Goal: Information Seeking & Learning: Check status

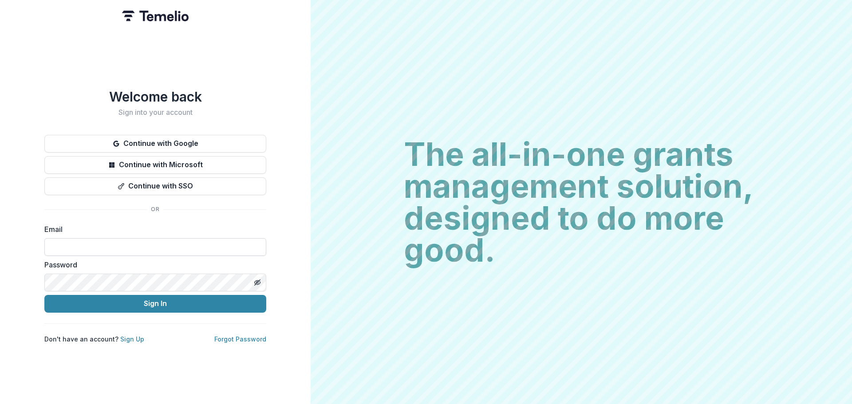
click at [86, 242] on input at bounding box center [155, 247] width 222 height 18
type input "**********"
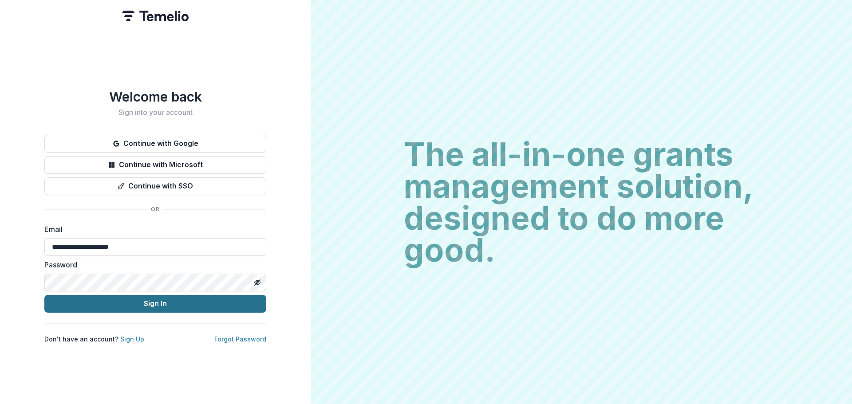
click at [145, 301] on button "Sign In" at bounding box center [155, 304] width 222 height 18
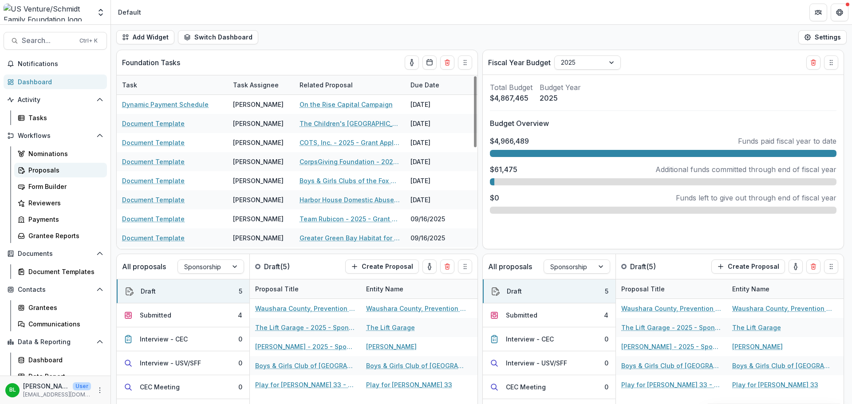
click at [47, 169] on div "Proposals" at bounding box center [63, 169] width 71 height 9
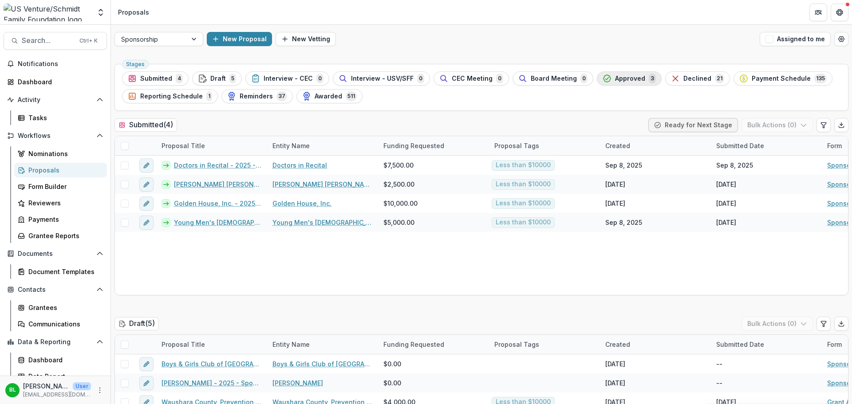
click at [621, 79] on span "Approved" at bounding box center [630, 79] width 30 height 8
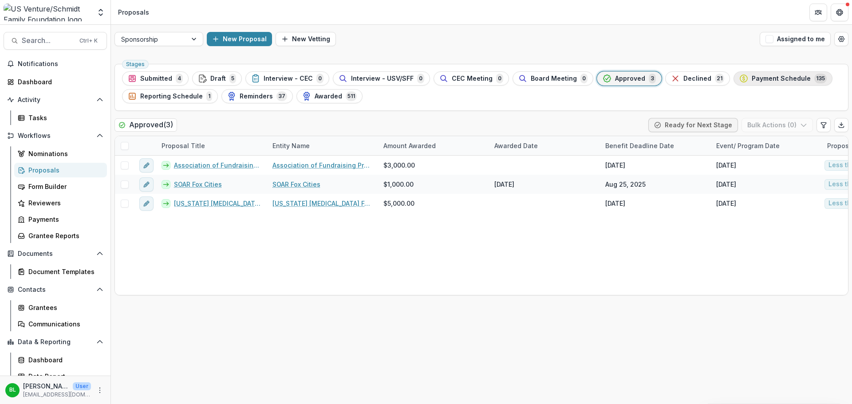
click at [751, 79] on span "Payment Schedule" at bounding box center [780, 79] width 59 height 8
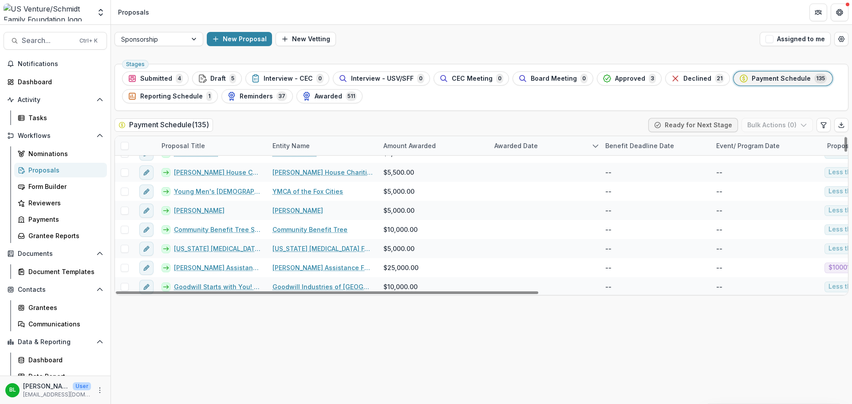
scroll to position [1153, 0]
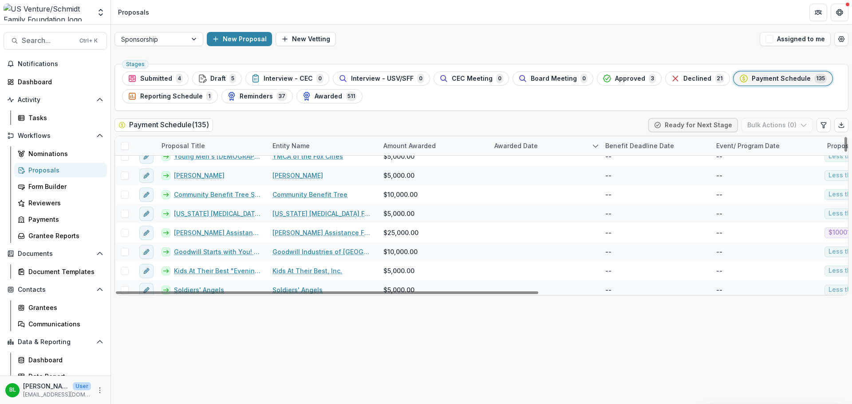
click at [35, 168] on div "Proposals" at bounding box center [63, 169] width 71 height 9
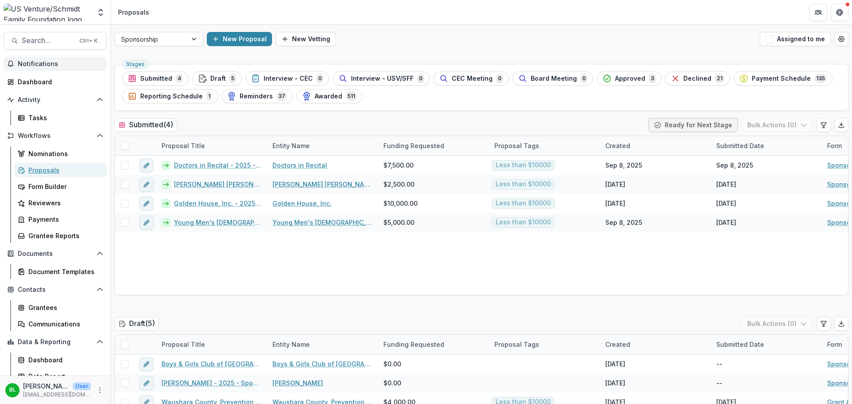
scroll to position [814, 0]
click at [37, 43] on span "Search..." at bounding box center [48, 40] width 52 height 8
click at [31, 39] on div "Add Contact New Proposal New Board Document Template New Collection Get Help Us…" at bounding box center [426, 202] width 852 height 404
click at [27, 41] on span "Search..." at bounding box center [48, 40] width 52 height 8
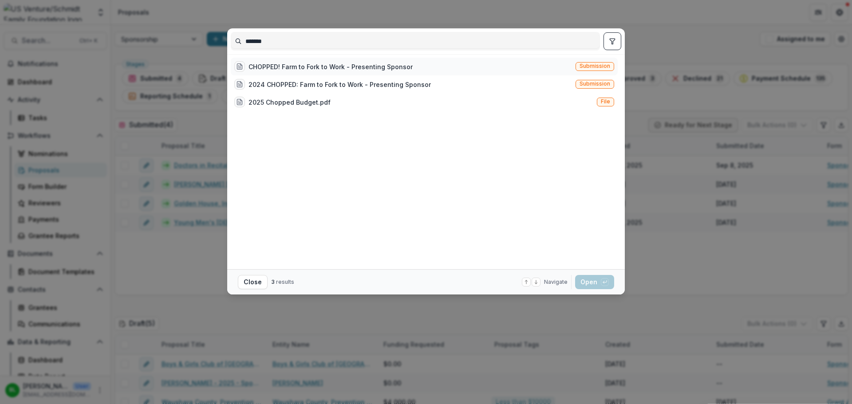
type input "*******"
click at [298, 64] on div "CHOPPED! Farm to Fork to Work - Presenting Sponsor" at bounding box center [330, 66] width 164 height 9
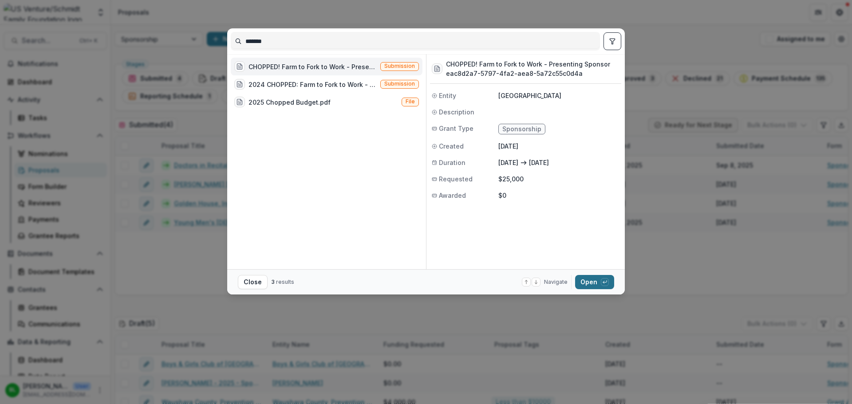
click at [592, 283] on button "Open with enter key" at bounding box center [594, 282] width 39 height 14
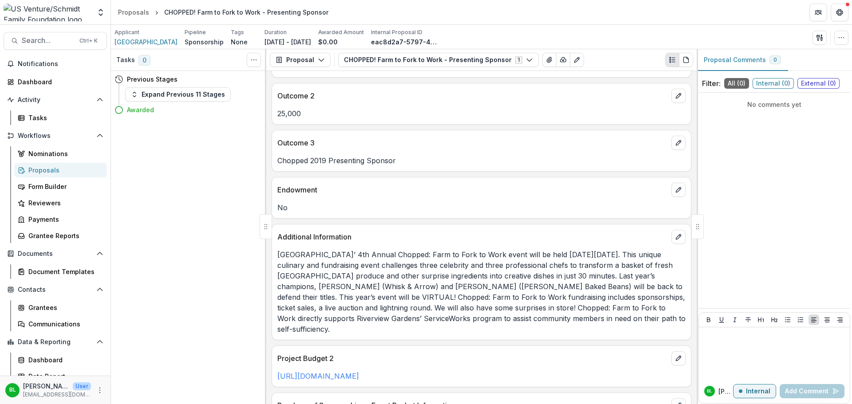
scroll to position [996, 0]
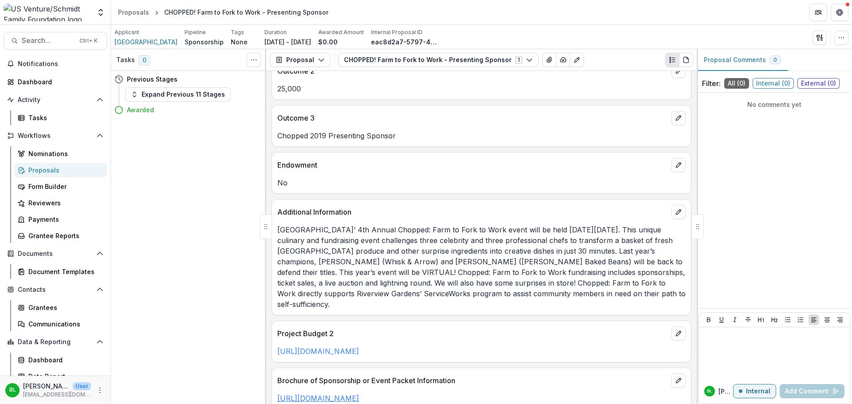
click at [359, 394] on link "[URL][DOMAIN_NAME]" at bounding box center [318, 398] width 82 height 9
drag, startPoint x: 625, startPoint y: 386, endPoint x: 275, endPoint y: 386, distance: 349.9
click at [275, 393] on div "[URL][DOMAIN_NAME]" at bounding box center [481, 398] width 419 height 11
copy link "[URL][DOMAIN_NAME]"
click at [359, 347] on link "[URL][DOMAIN_NAME]" at bounding box center [318, 351] width 82 height 9
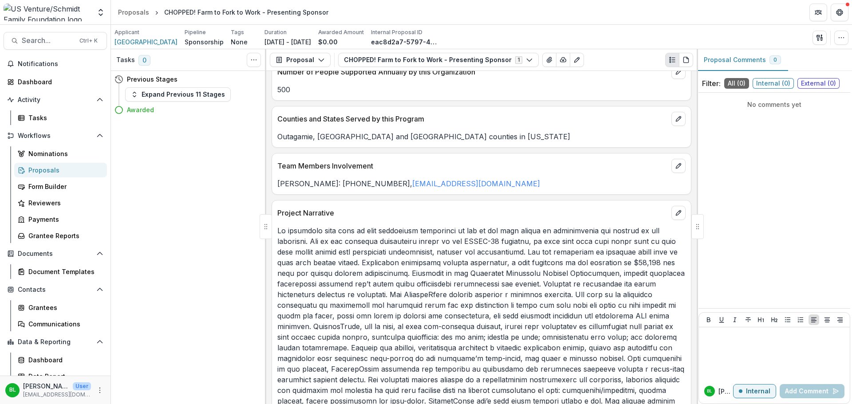
scroll to position [0, 0]
